Goal: Information Seeking & Learning: Learn about a topic

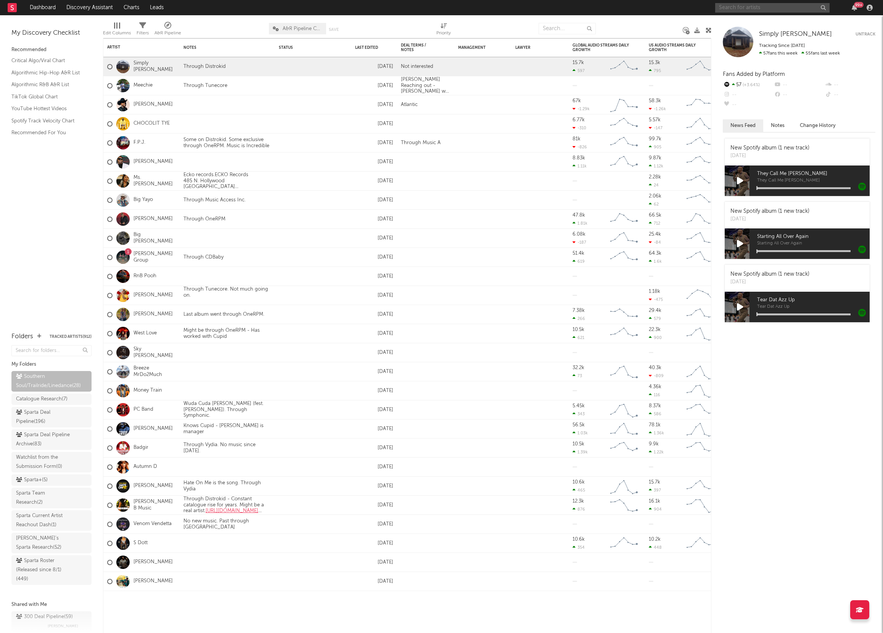
click at [739, 7] on input "text" at bounding box center [772, 8] width 114 height 10
type input "nephew [PERSON_NAME]"
click at [742, 26] on div "[PERSON_NAME]" at bounding box center [784, 22] width 84 height 9
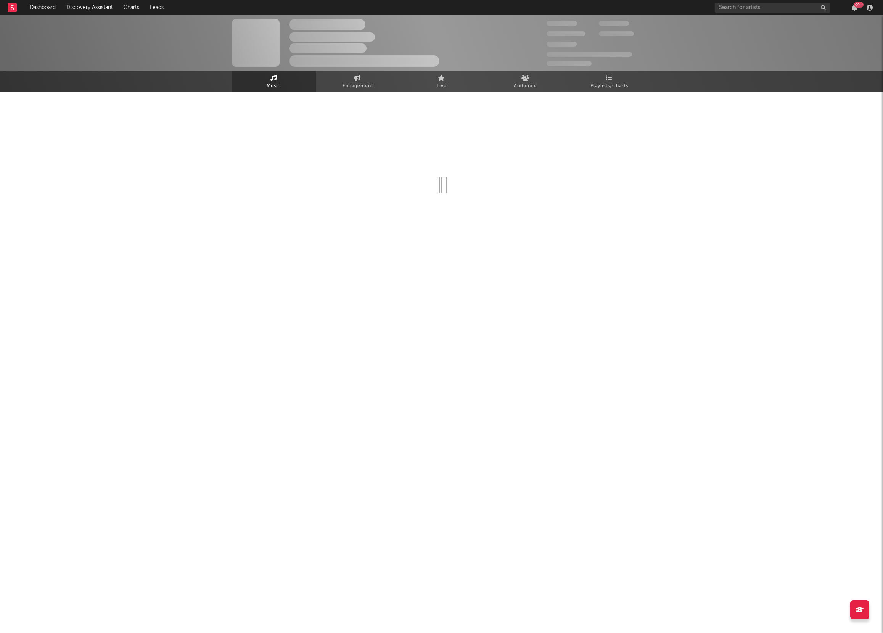
select select "6m"
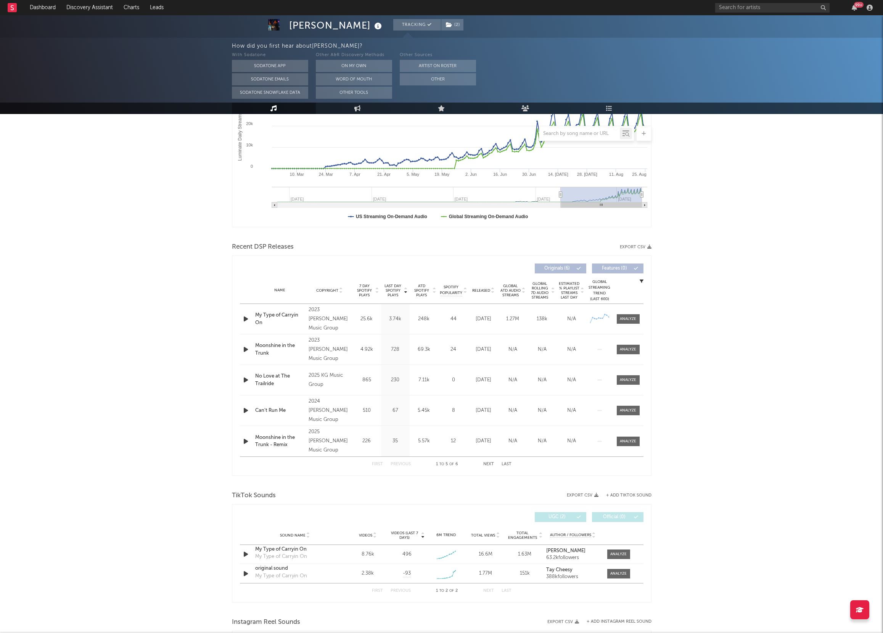
scroll to position [150, 0]
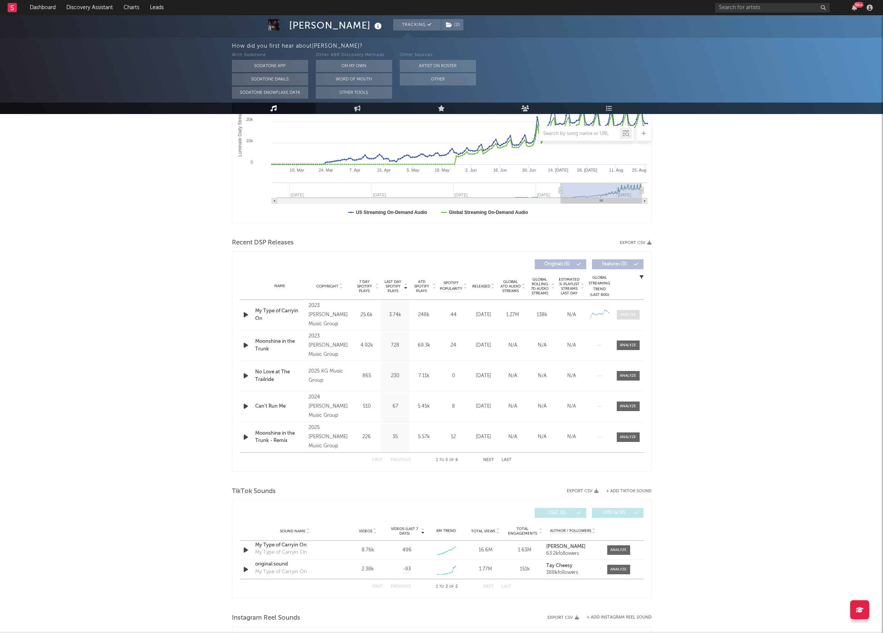
click at [621, 317] on div at bounding box center [628, 315] width 16 height 6
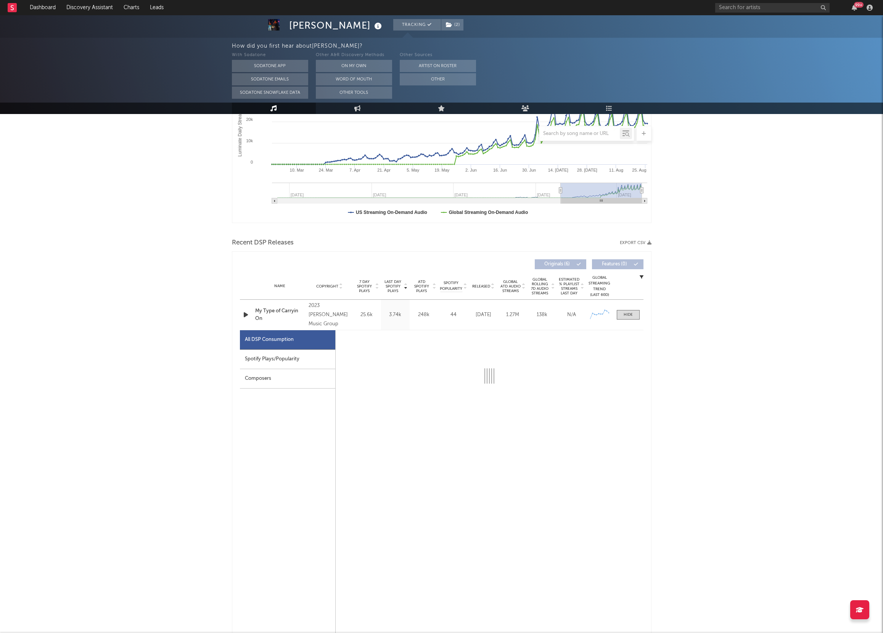
select select "1w"
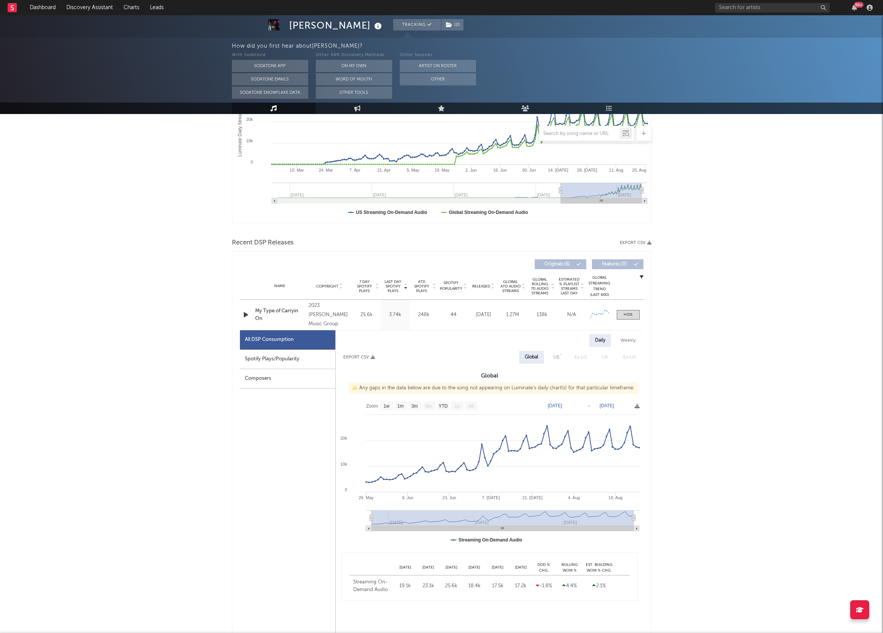
scroll to position [315, 0]
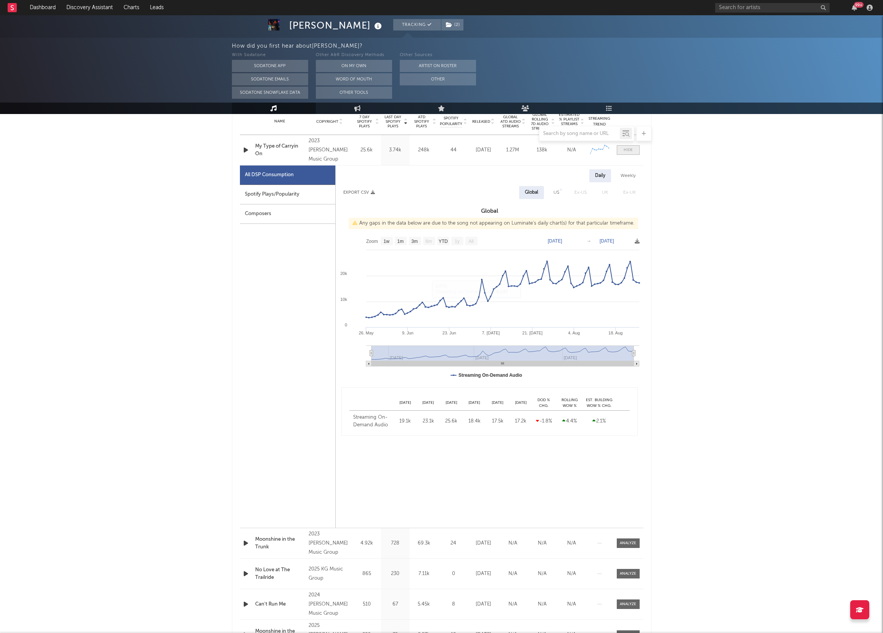
click at [628, 153] on div at bounding box center [628, 150] width 9 height 6
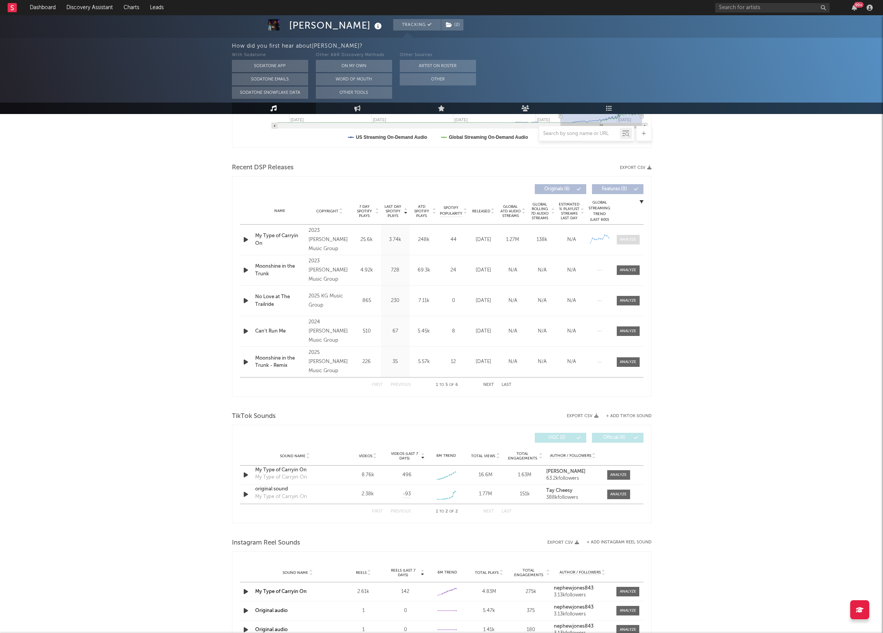
scroll to position [224, 0]
